Goal: Navigation & Orientation: Understand site structure

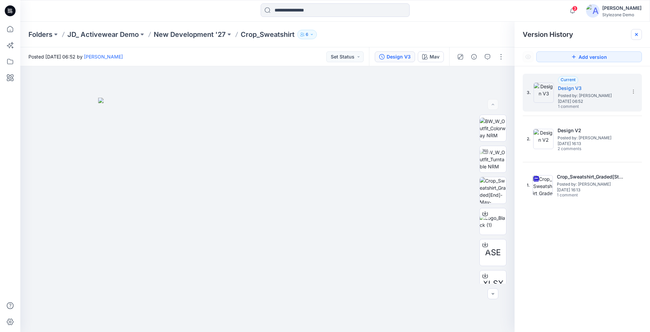
click at [636, 33] on icon at bounding box center [635, 34] width 5 height 5
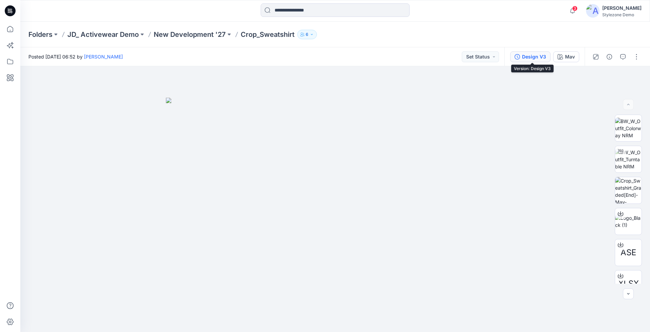
click at [542, 57] on div "Design V3" at bounding box center [534, 56] width 24 height 7
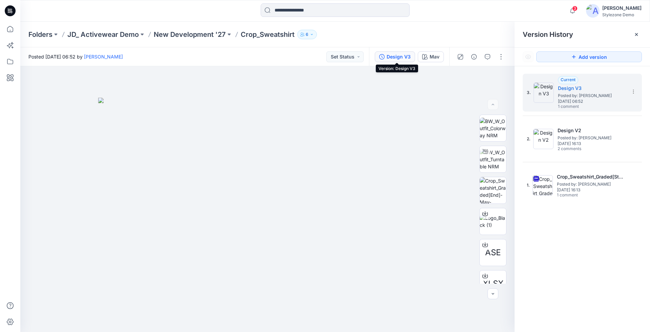
click at [306, 34] on p "6" at bounding box center [307, 34] width 3 height 7
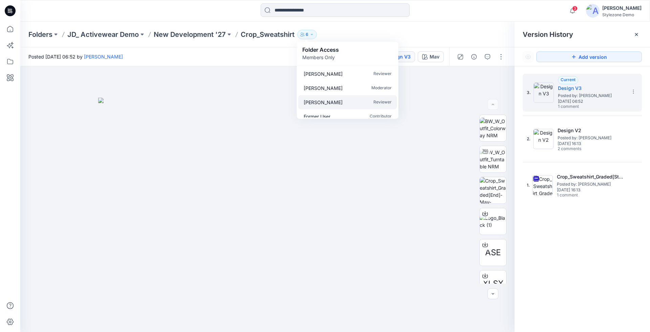
scroll to position [33, 0]
click at [450, 28] on div "Folders JD_ Activewear Demo New Development '27 Crop_Sweatshirt 6 Folder Access…" at bounding box center [334, 35] width 629 height 26
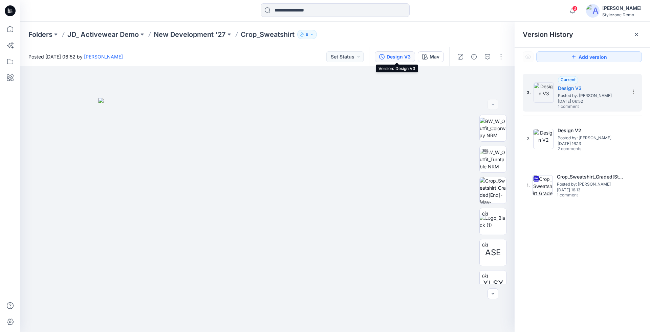
click at [397, 59] on div "Design V3" at bounding box center [398, 56] width 24 height 7
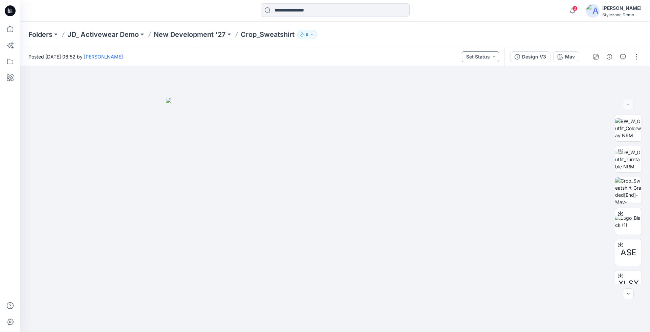
click at [477, 61] on button "Set Status" at bounding box center [479, 56] width 37 height 11
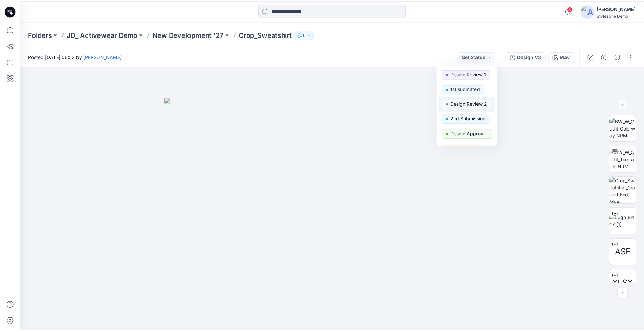
scroll to position [49, 0]
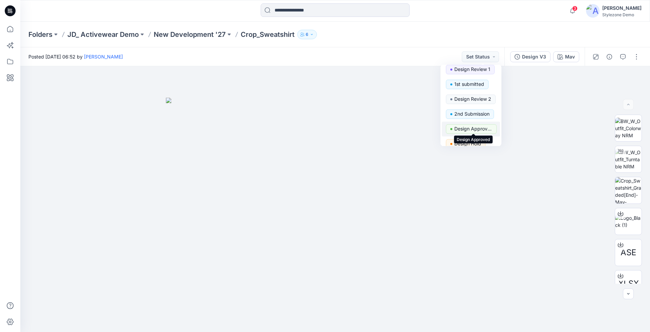
click at [462, 129] on p "Design Approved" at bounding box center [473, 129] width 38 height 9
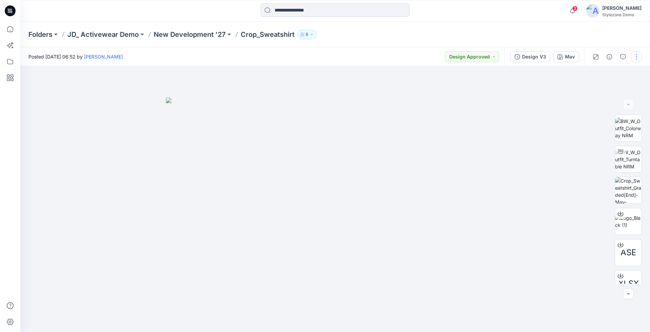
click at [637, 55] on button "button" at bounding box center [636, 56] width 11 height 11
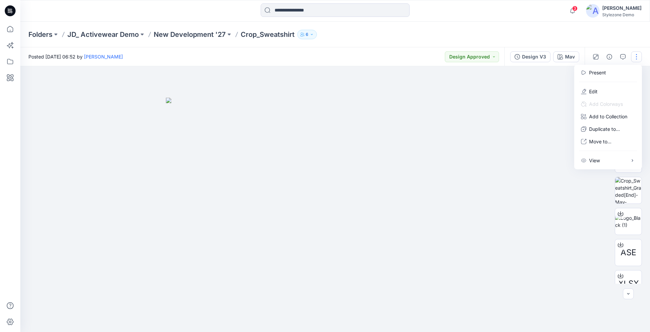
click at [523, 172] on div at bounding box center [334, 199] width 629 height 266
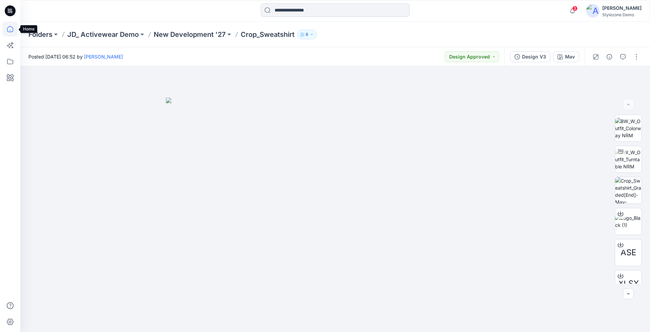
click at [13, 32] on icon at bounding box center [10, 29] width 15 height 15
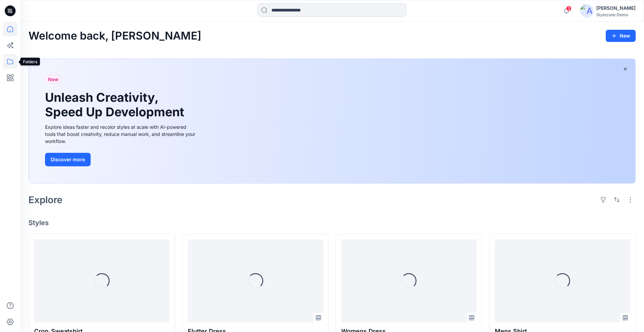
click at [10, 62] on icon at bounding box center [10, 61] width 15 height 15
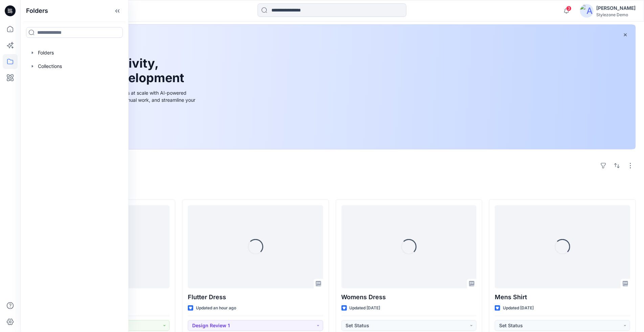
scroll to position [127, 0]
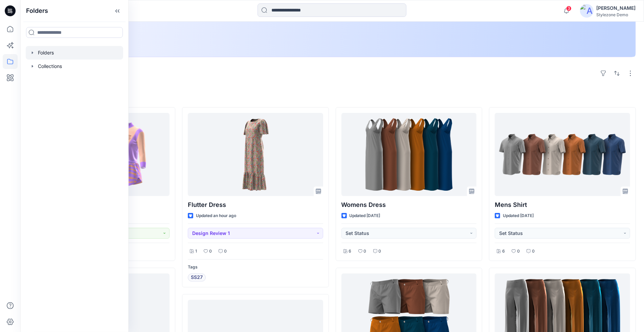
click at [33, 52] on icon "button" at bounding box center [32, 52] width 5 height 5
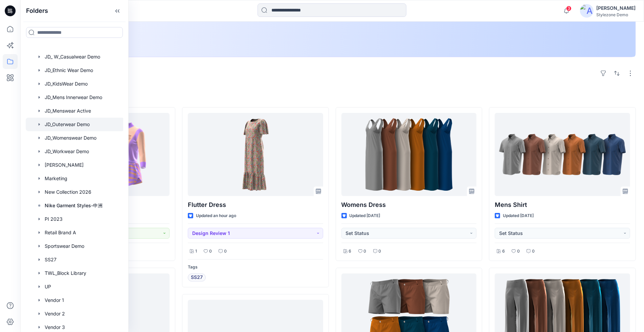
scroll to position [298, 0]
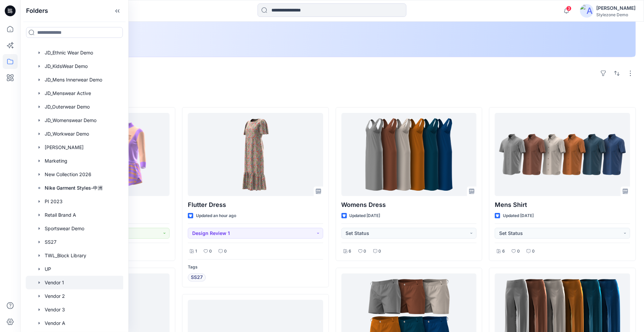
click at [63, 285] on div at bounding box center [75, 283] width 99 height 14
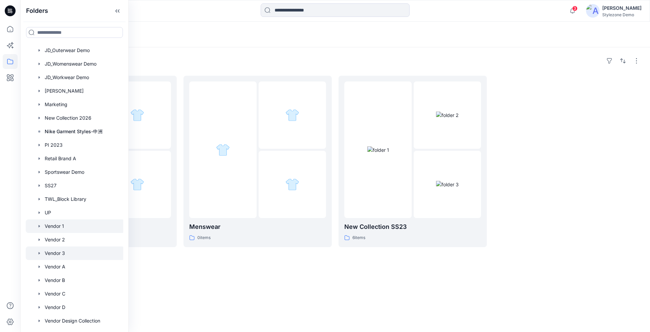
scroll to position [363, 0]
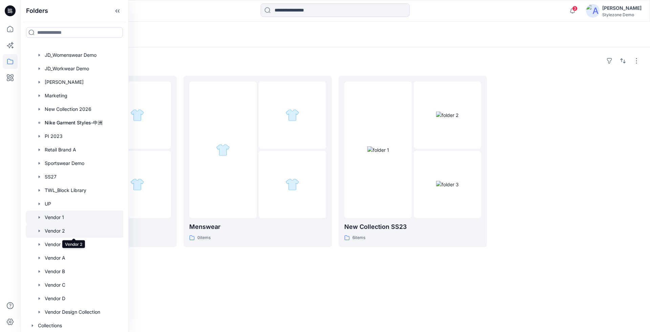
click at [52, 233] on div at bounding box center [75, 231] width 99 height 14
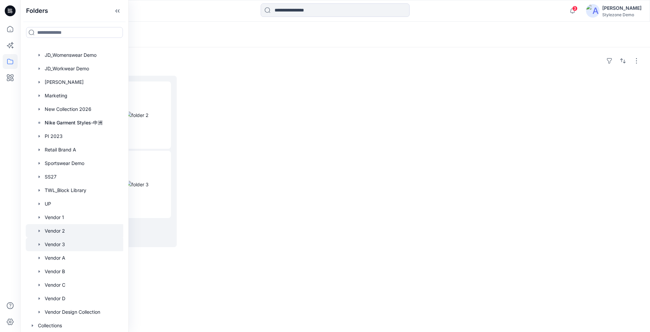
click at [62, 240] on div at bounding box center [75, 245] width 99 height 14
click at [58, 260] on div at bounding box center [75, 258] width 99 height 14
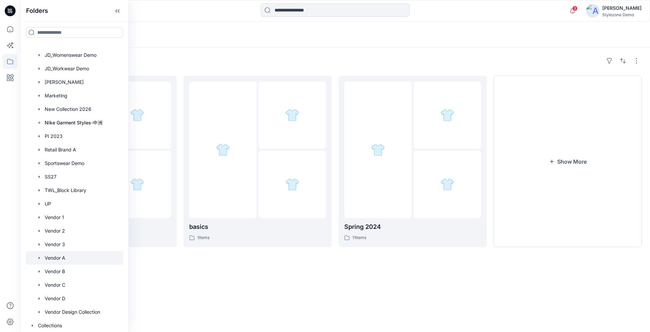
click at [40, 259] on icon "button" at bounding box center [39, 257] width 5 height 5
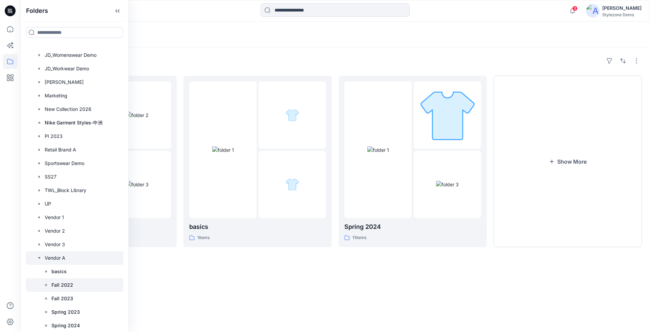
scroll to position [378, 0]
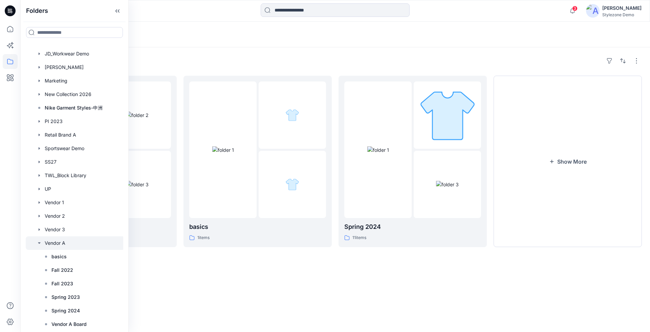
click at [39, 242] on icon "button" at bounding box center [39, 243] width 5 height 5
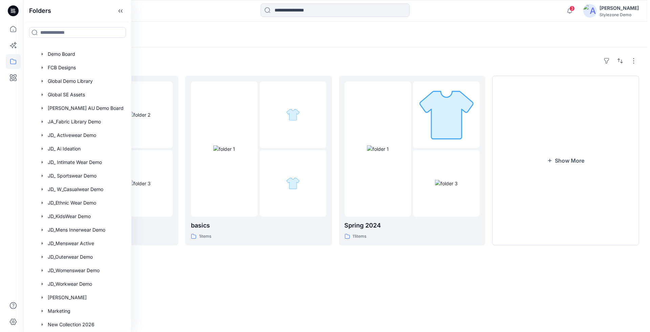
scroll to position [40, 0]
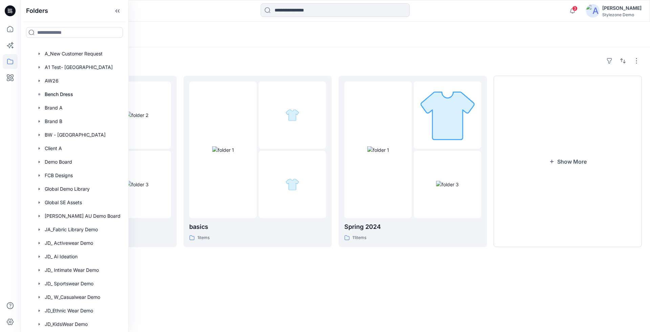
click at [179, 71] on div "Folders Vendor A Board 22 items basics 1 items Spring 2024 11 items Show More" at bounding box center [334, 189] width 629 height 285
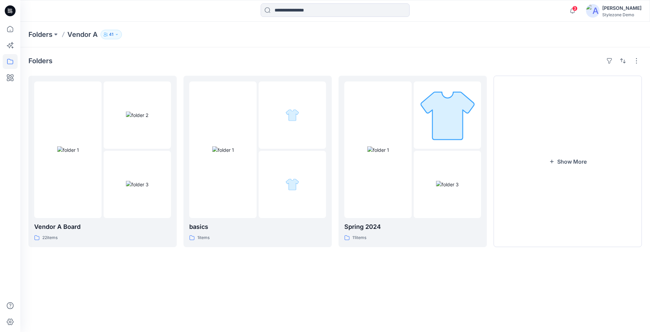
click at [608, 13] on div "Stylezone Demo" at bounding box center [621, 14] width 39 height 5
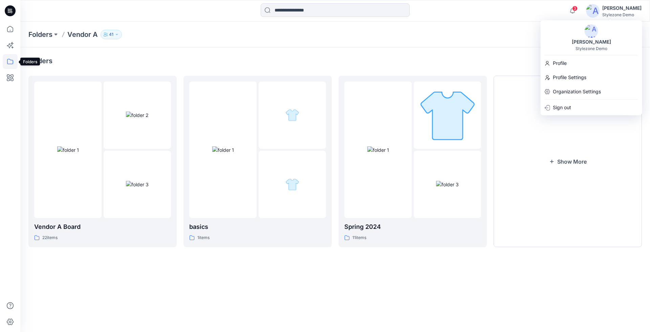
click at [7, 65] on icon at bounding box center [10, 61] width 15 height 15
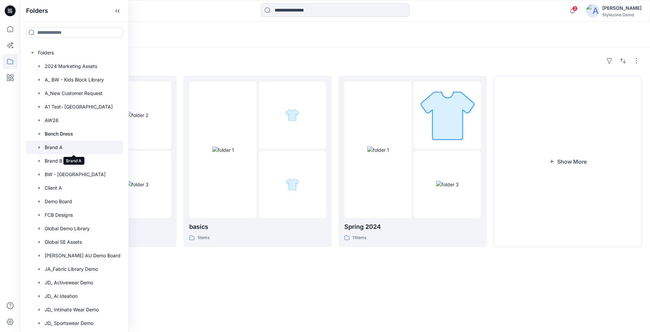
click at [62, 145] on div at bounding box center [75, 148] width 99 height 14
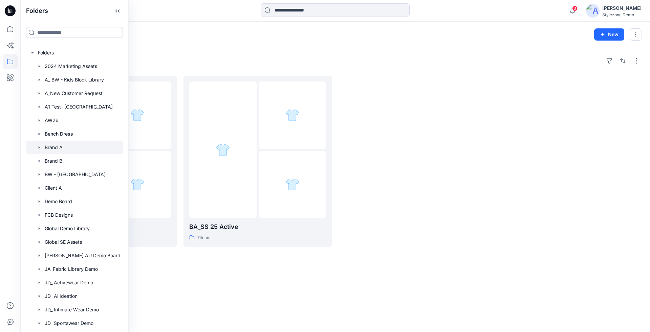
click at [246, 275] on div "Folders BA_SS 26 Active 5 items BA_SS 25 Active 7 items" at bounding box center [334, 189] width 629 height 285
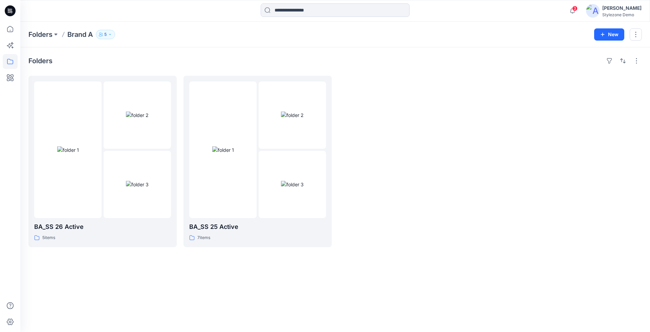
click at [107, 37] on button "5" at bounding box center [105, 34] width 19 height 9
click at [150, 262] on div "Folders BA_SS 26 Active 5 items BA_SS 25 Active 7 items" at bounding box center [334, 189] width 629 height 285
click at [9, 33] on icon at bounding box center [10, 29] width 15 height 15
